Goal: Task Accomplishment & Management: Manage account settings

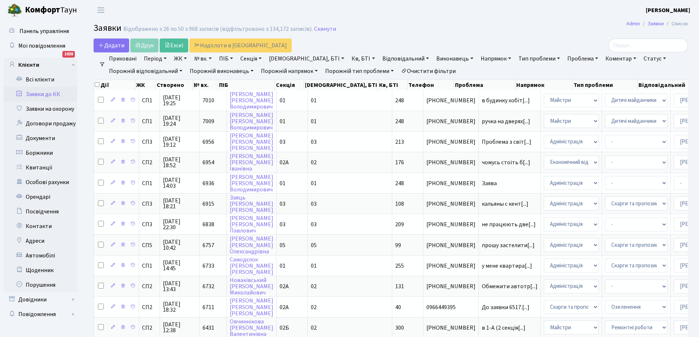
select select "25"
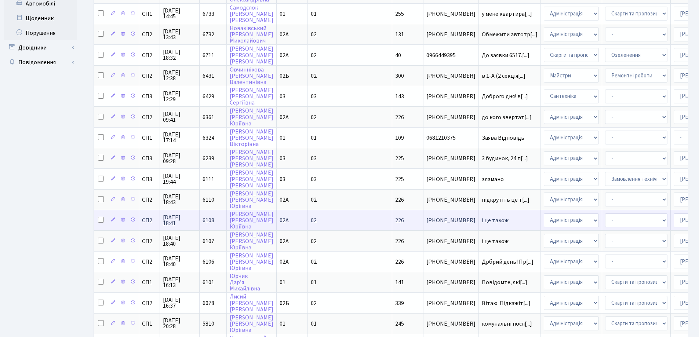
scroll to position [325, 0]
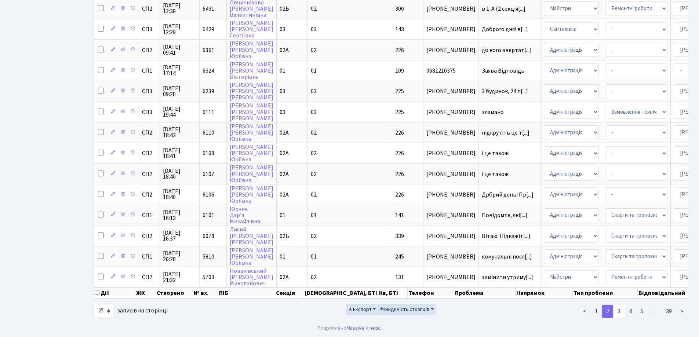
click at [620, 311] on link "3" at bounding box center [619, 311] width 12 height 13
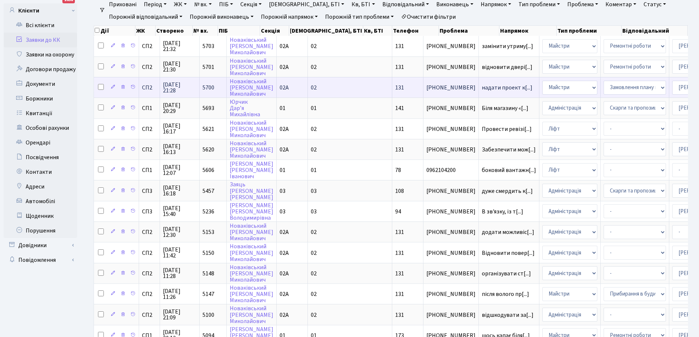
scroll to position [73, 0]
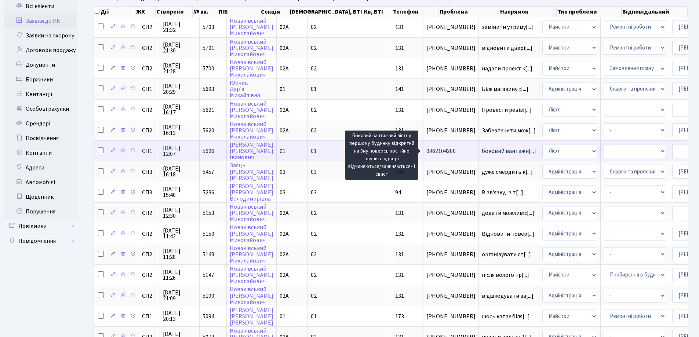
click at [482, 151] on span "боковий вантажн[...]" at bounding box center [509, 151] width 54 height 8
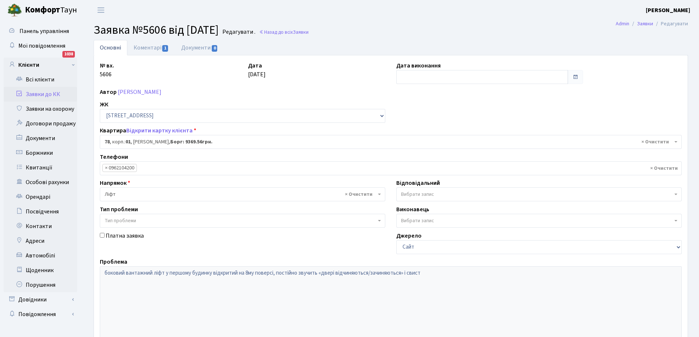
select select "20003"
click at [140, 46] on link "Коментарі 1" at bounding box center [151, 47] width 48 height 15
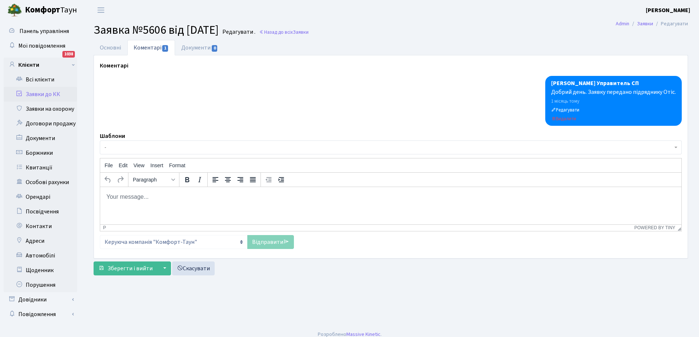
click at [43, 94] on link "Заявки до КК" at bounding box center [40, 94] width 73 height 15
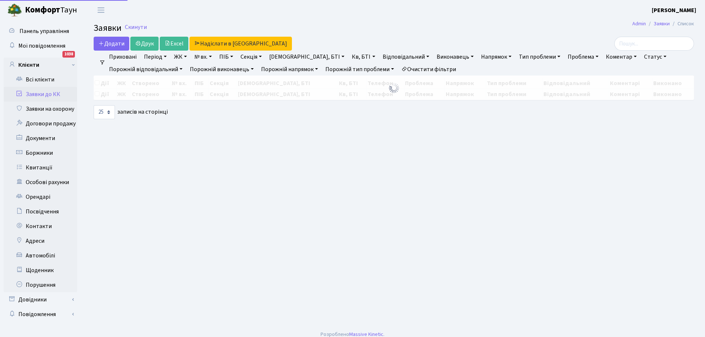
select select "25"
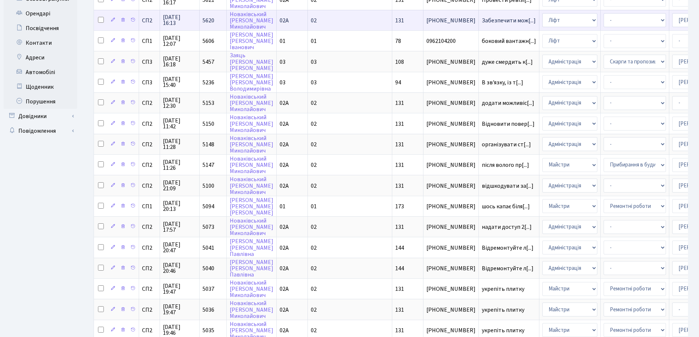
scroll to position [325, 0]
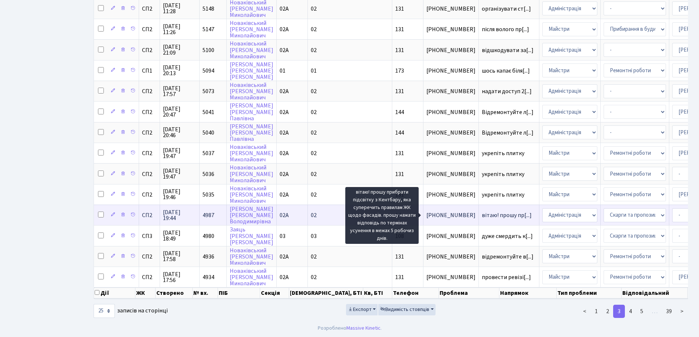
click at [482, 211] on span "вітаю! прошу пр[...]" at bounding box center [507, 215] width 50 height 8
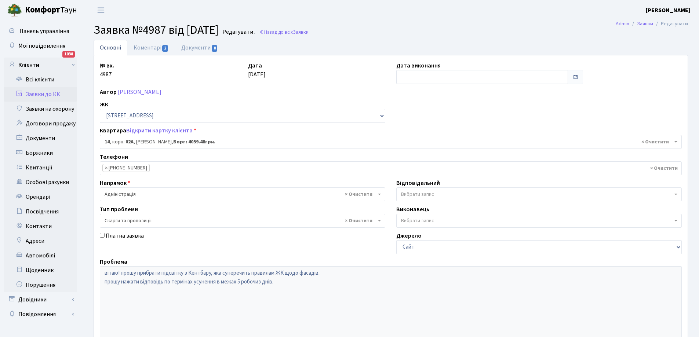
select select "20264"
select select "55"
click at [141, 48] on link "Коментарі 2" at bounding box center [151, 47] width 48 height 15
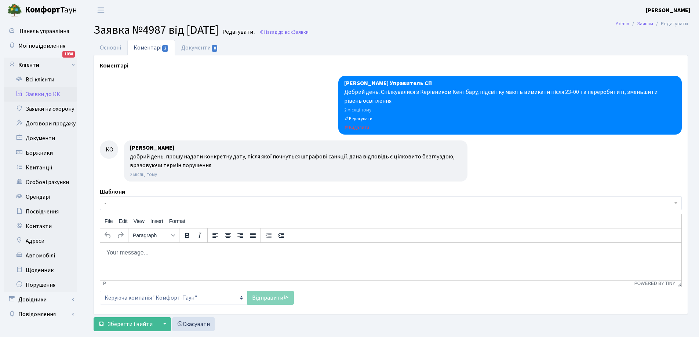
click at [36, 93] on link "Заявки до КК" at bounding box center [40, 94] width 73 height 15
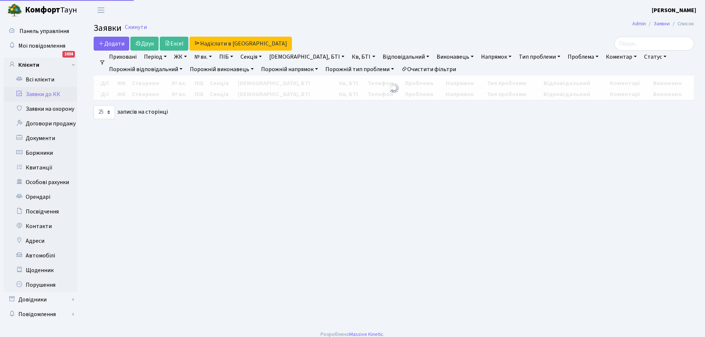
select select "25"
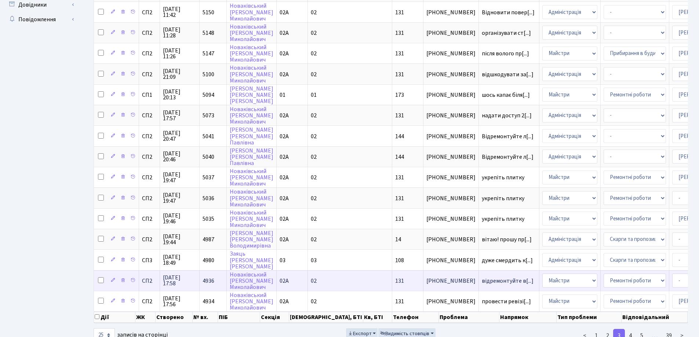
scroll to position [325, 0]
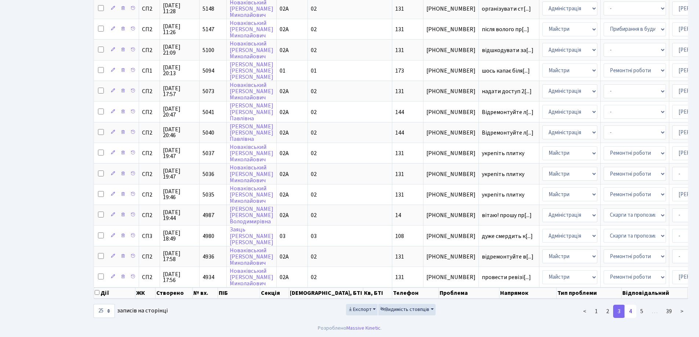
click at [631, 311] on link "4" at bounding box center [631, 311] width 12 height 13
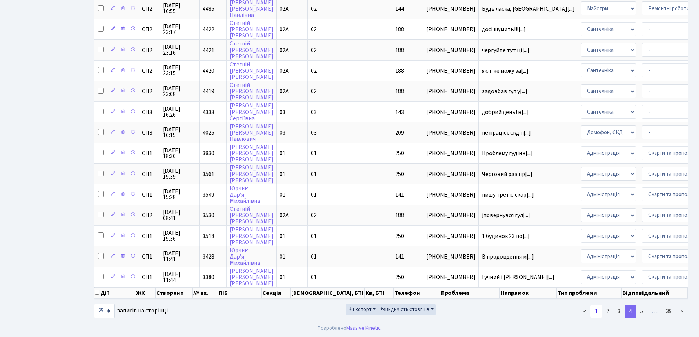
click at [595, 312] on link "1" at bounding box center [597, 311] width 12 height 13
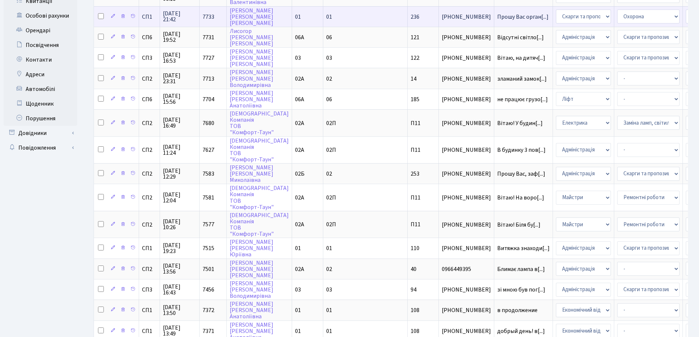
scroll to position [0, 0]
